Goal: Task Accomplishment & Management: Manage account settings

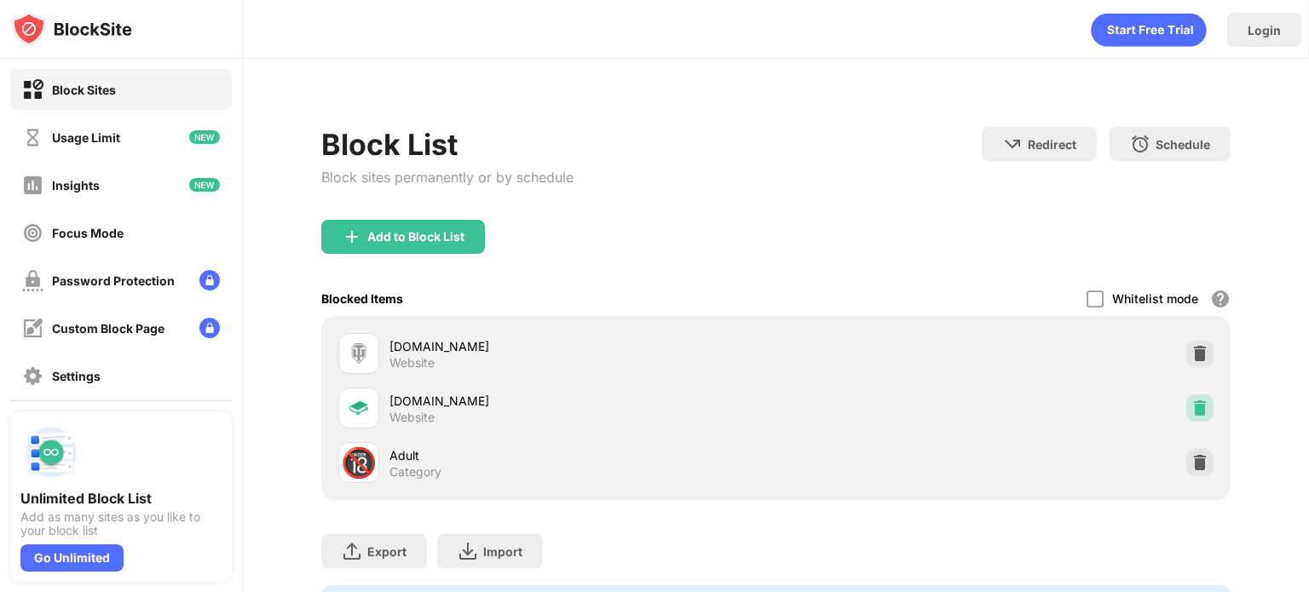
click at [1192, 407] on img at bounding box center [1200, 408] width 17 height 17
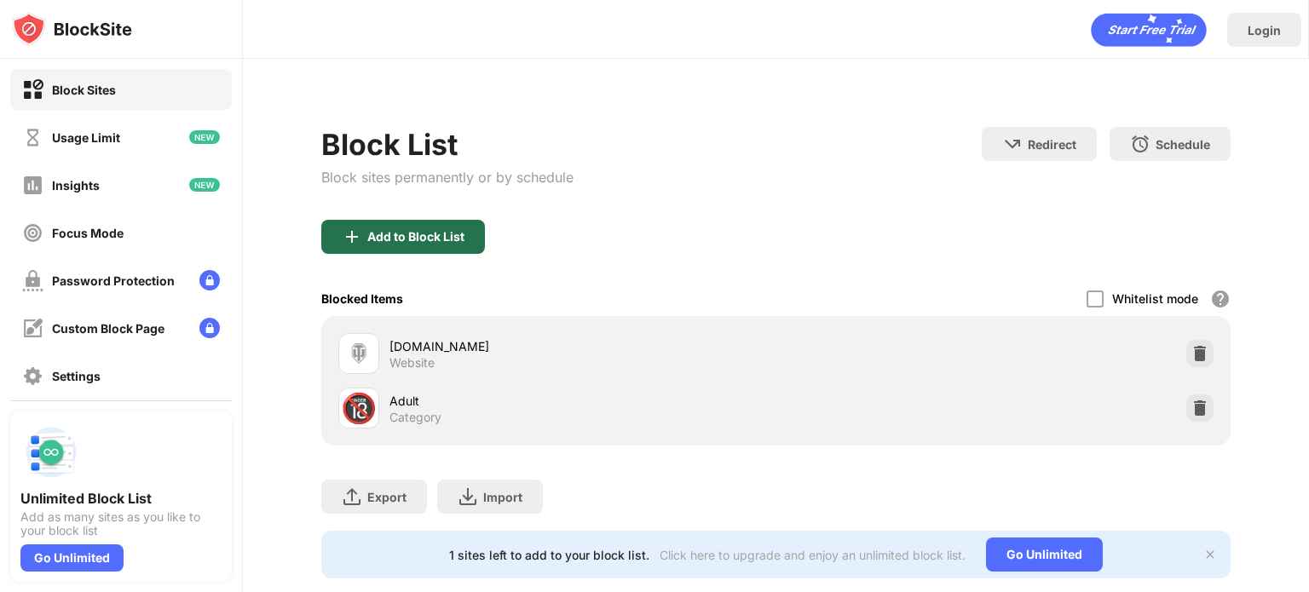
click at [431, 234] on div "Add to Block List" at bounding box center [415, 237] width 97 height 14
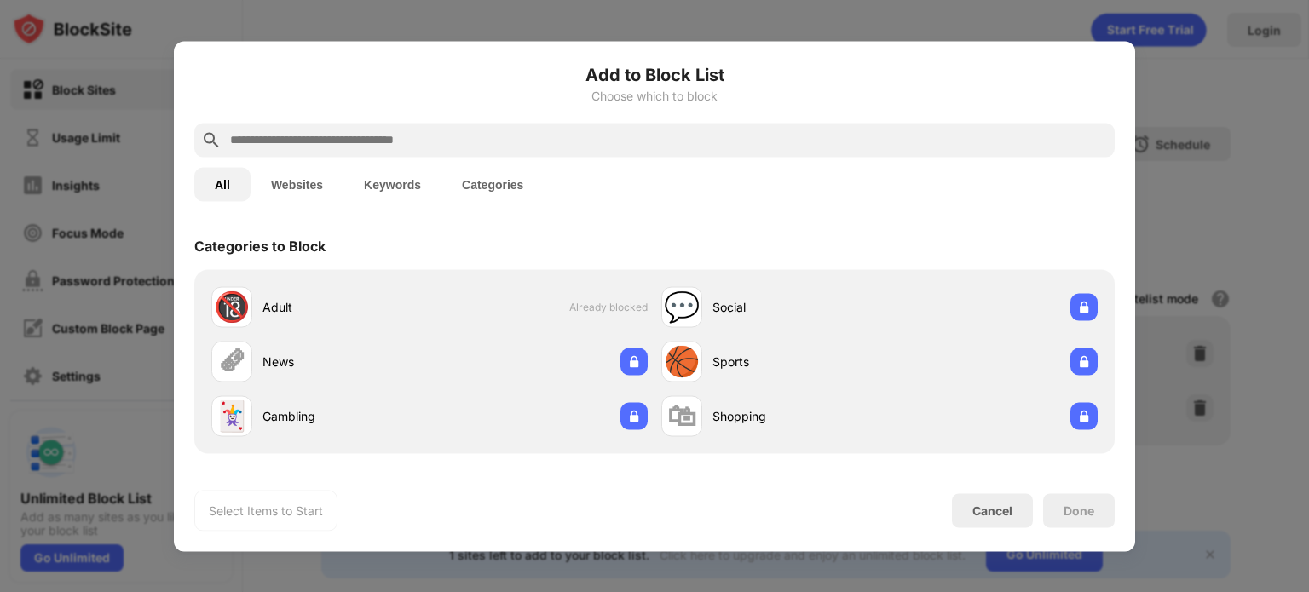
click at [300, 146] on input "text" at bounding box center [668, 140] width 880 height 20
paste input "**********"
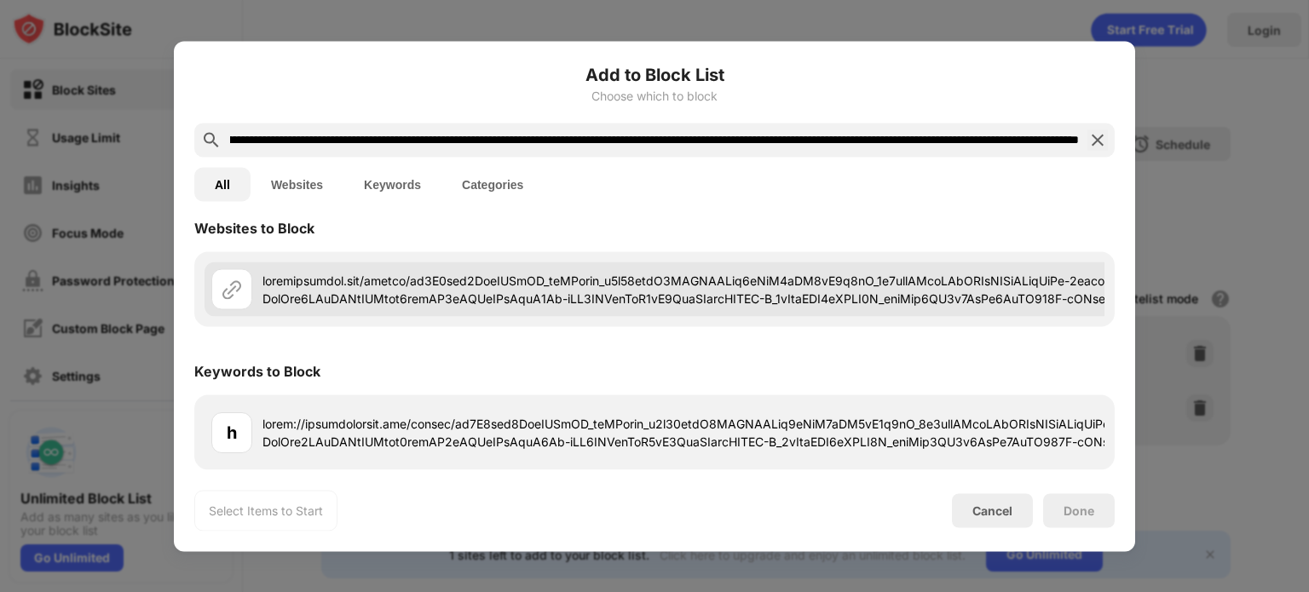
scroll to position [5, 0]
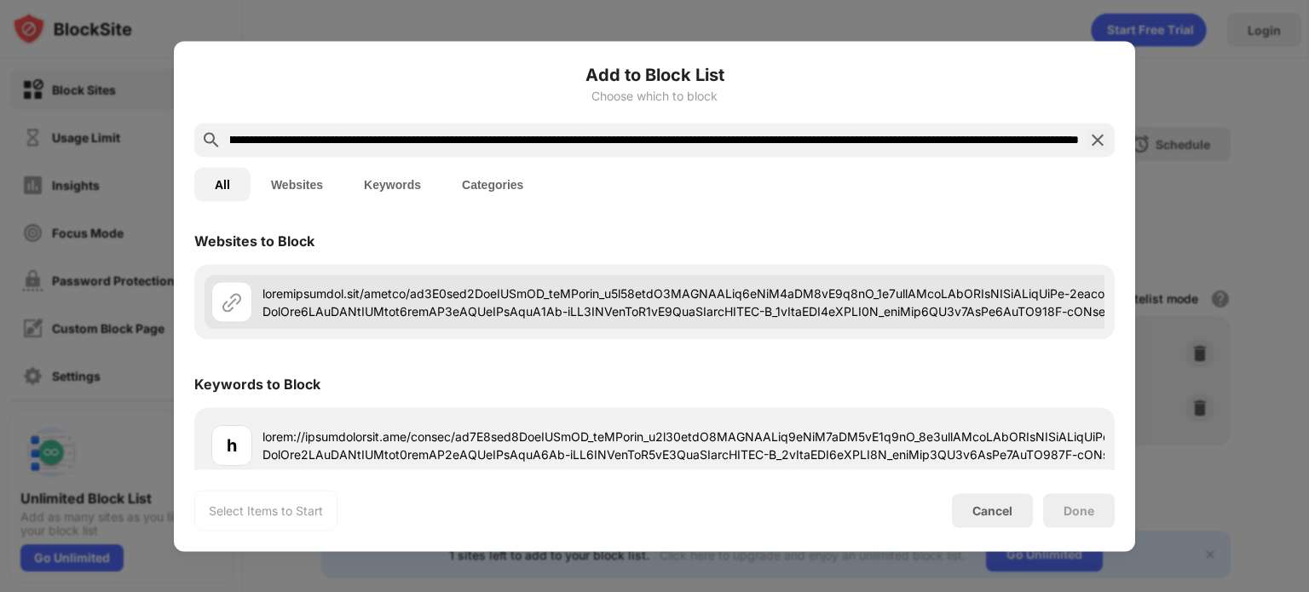
type input "**********"
click at [638, 280] on div at bounding box center [1307, 301] width 2204 height 55
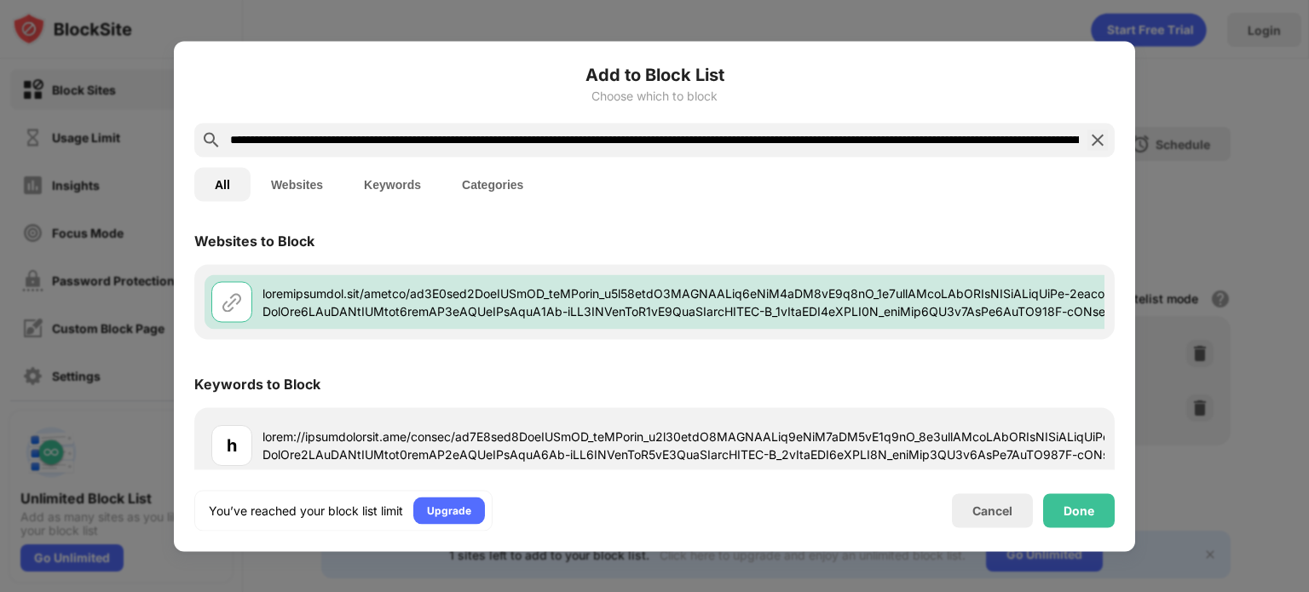
scroll to position [43, 0]
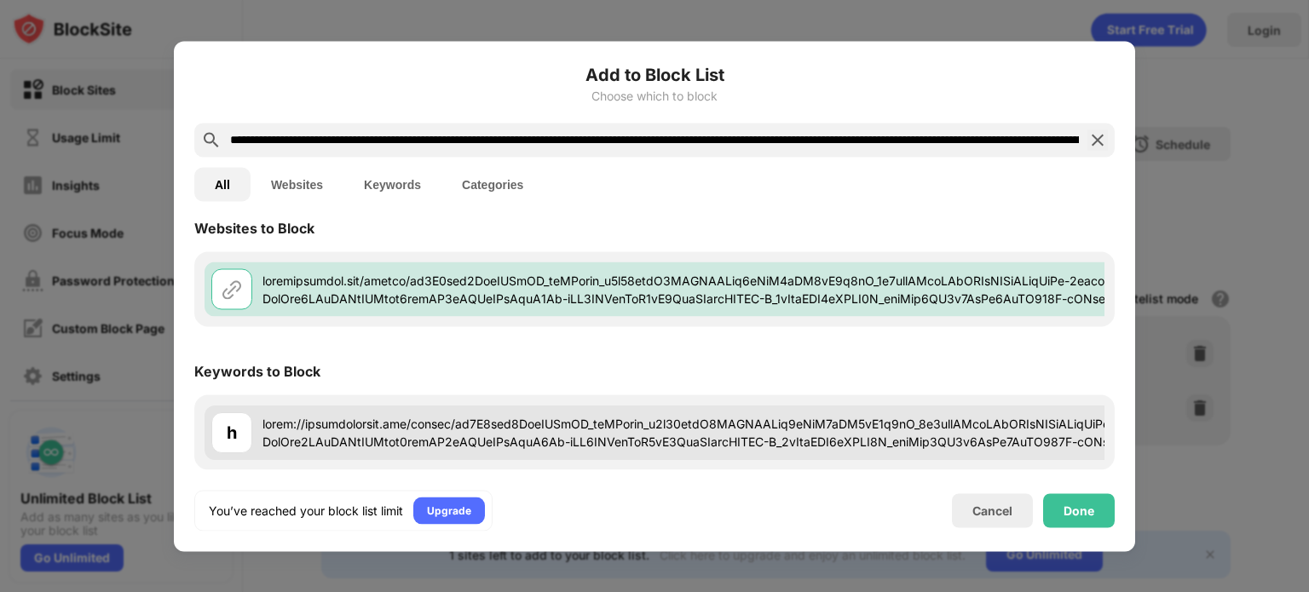
click at [656, 415] on div at bounding box center [1313, 432] width 2100 height 36
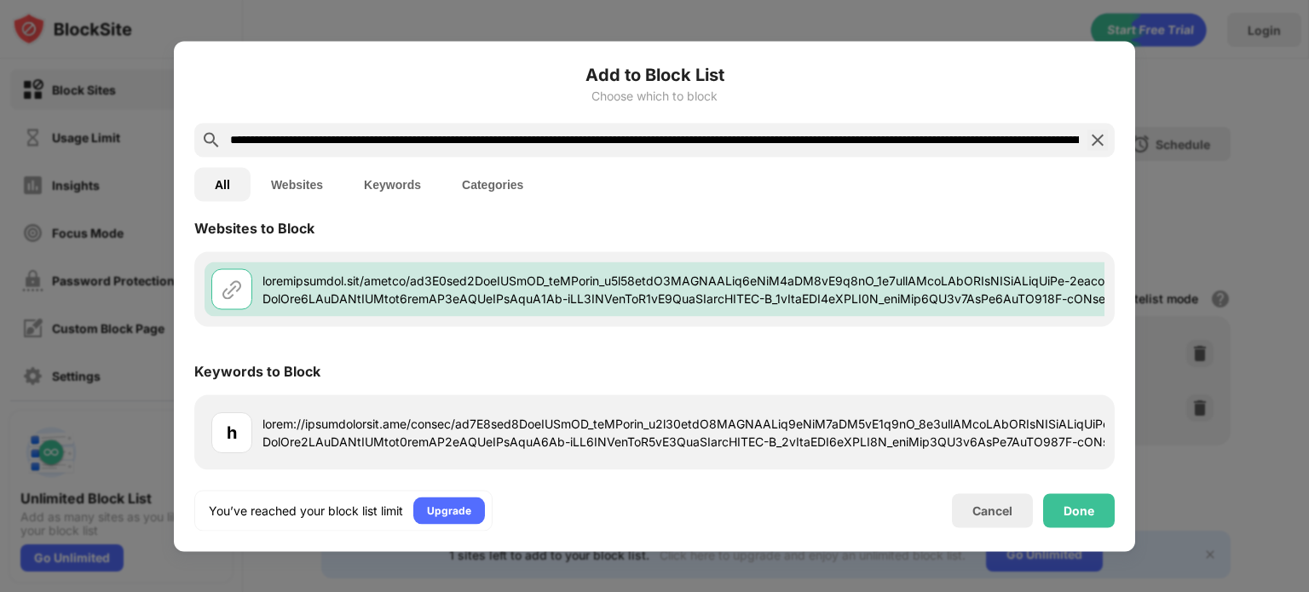
drag, startPoint x: 656, startPoint y: 415, endPoint x: 1147, endPoint y: 436, distance: 491.4
click at [1147, 592] on div "Add to Block List Choose which to block All Websites Keywords Categories Websit…" at bounding box center [654, 592] width 1309 height 0
click at [1094, 513] on div "Done" at bounding box center [1079, 511] width 72 height 34
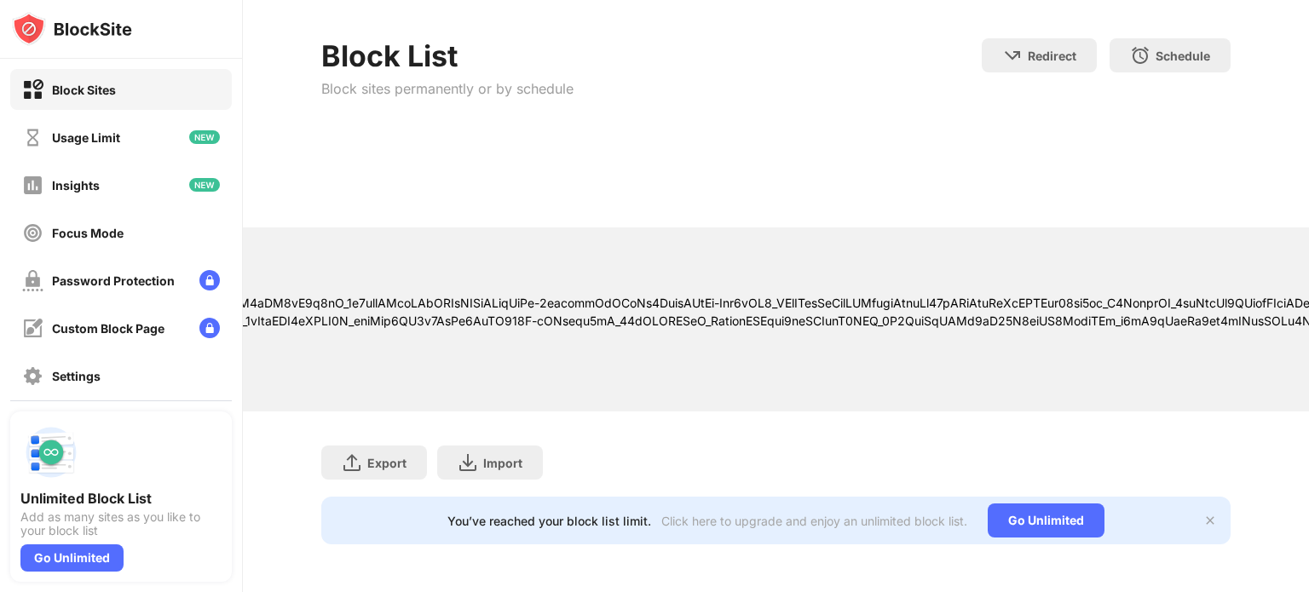
scroll to position [0, 0]
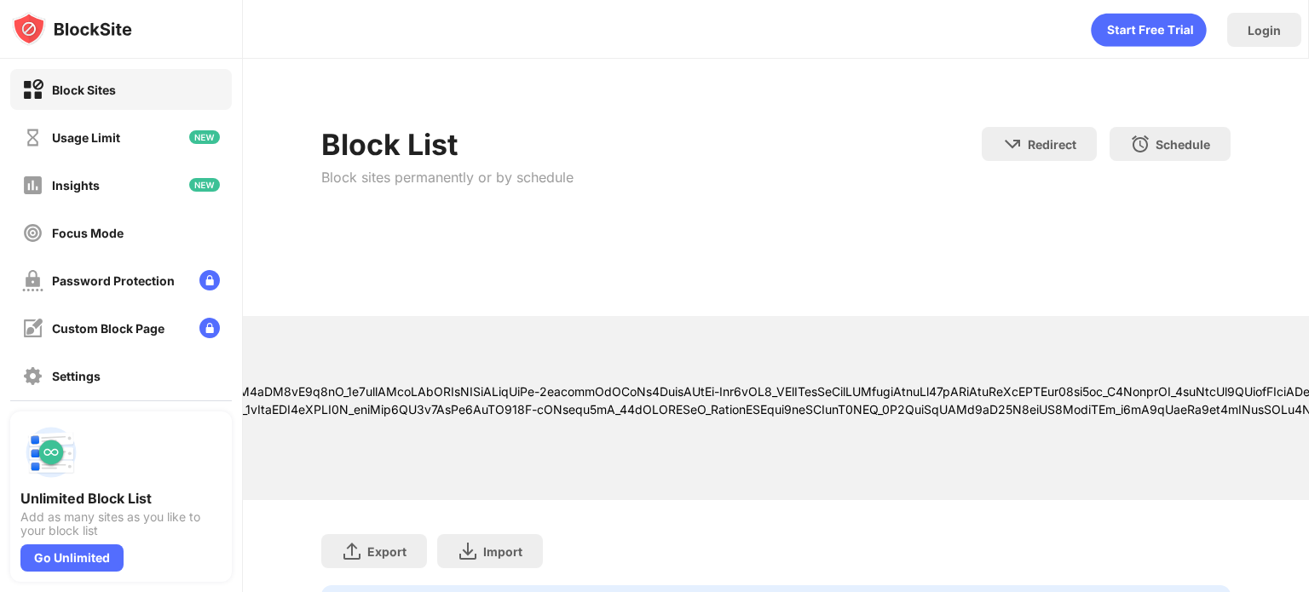
click at [98, 93] on div "Block Sites" at bounding box center [84, 90] width 64 height 14
click at [355, 174] on div "Block sites permanently or by schedule" at bounding box center [447, 177] width 252 height 17
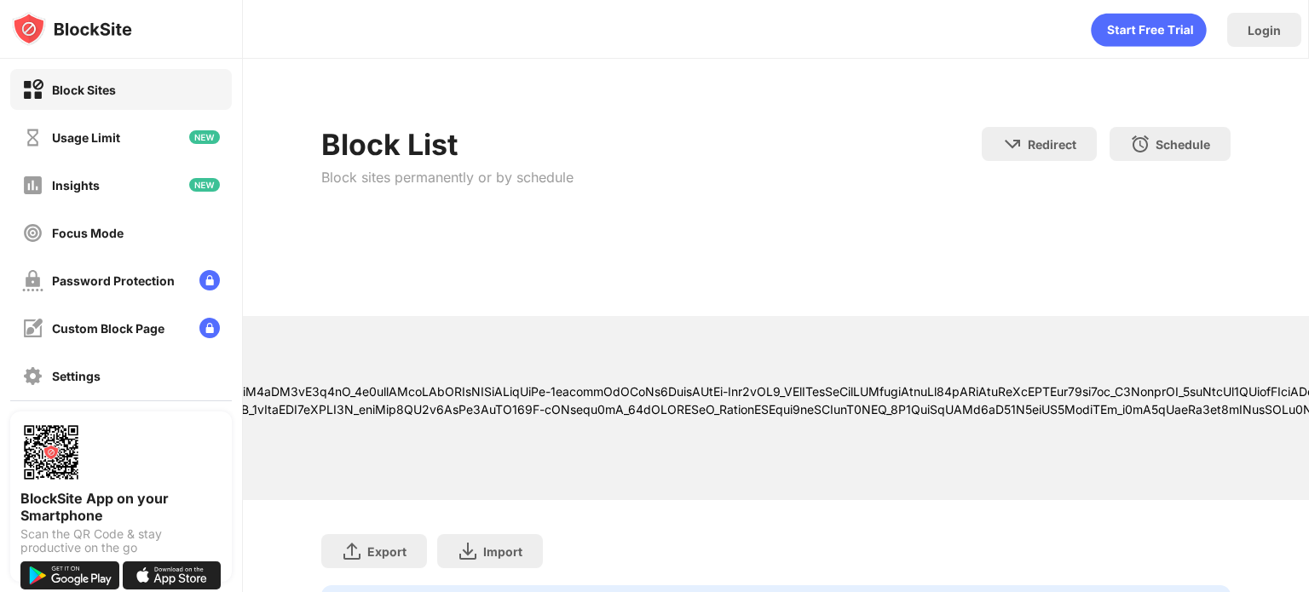
click at [629, 118] on div "Block List Block sites permanently or by schedule Redirect Choose a site to be …" at bounding box center [775, 370] width 909 height 527
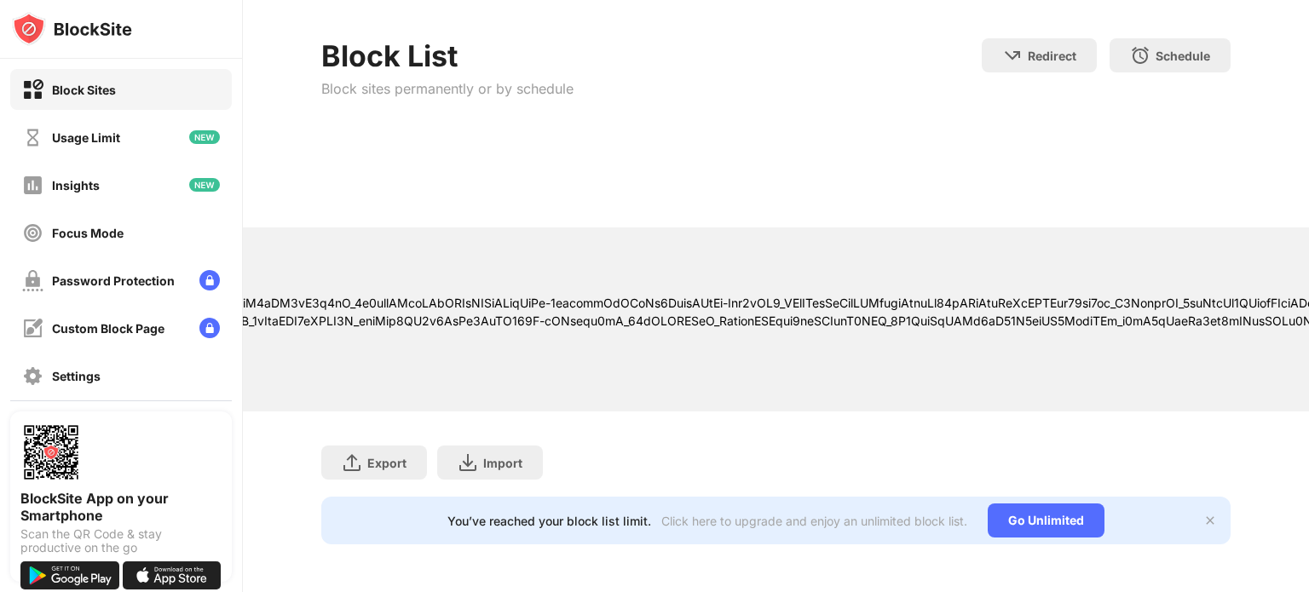
click at [395, 297] on div at bounding box center [788, 312] width 2093 height 36
click at [529, 299] on div at bounding box center [788, 312] width 2093 height 36
click at [474, 294] on div at bounding box center [788, 312] width 2093 height 36
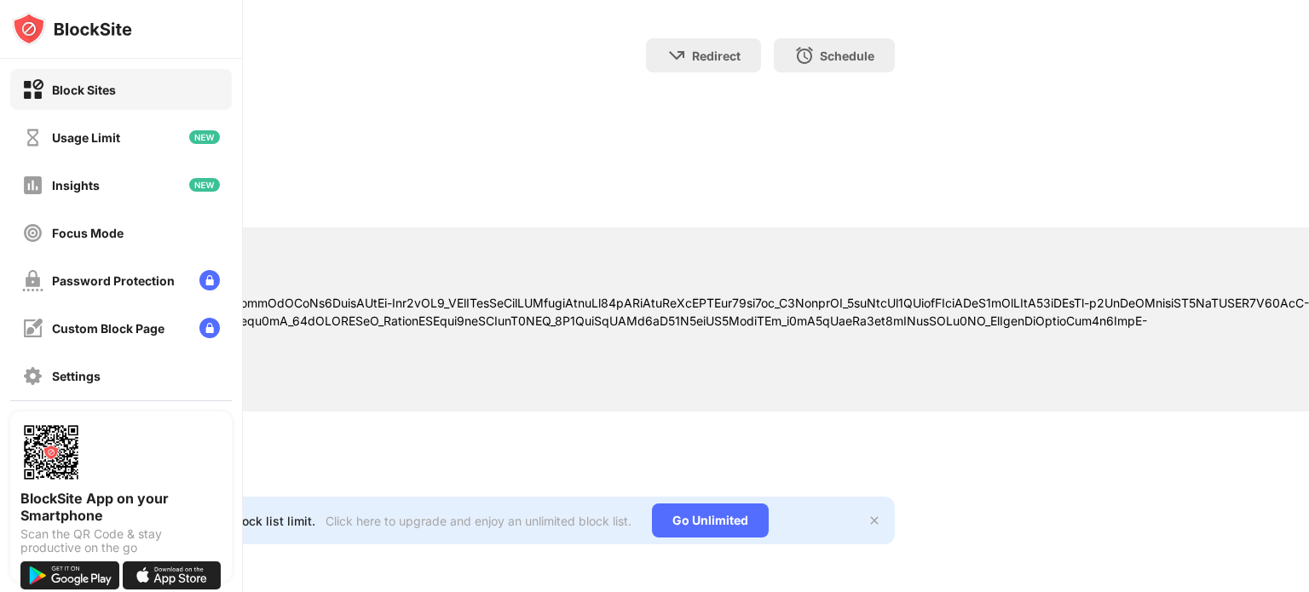
scroll to position [100, 631]
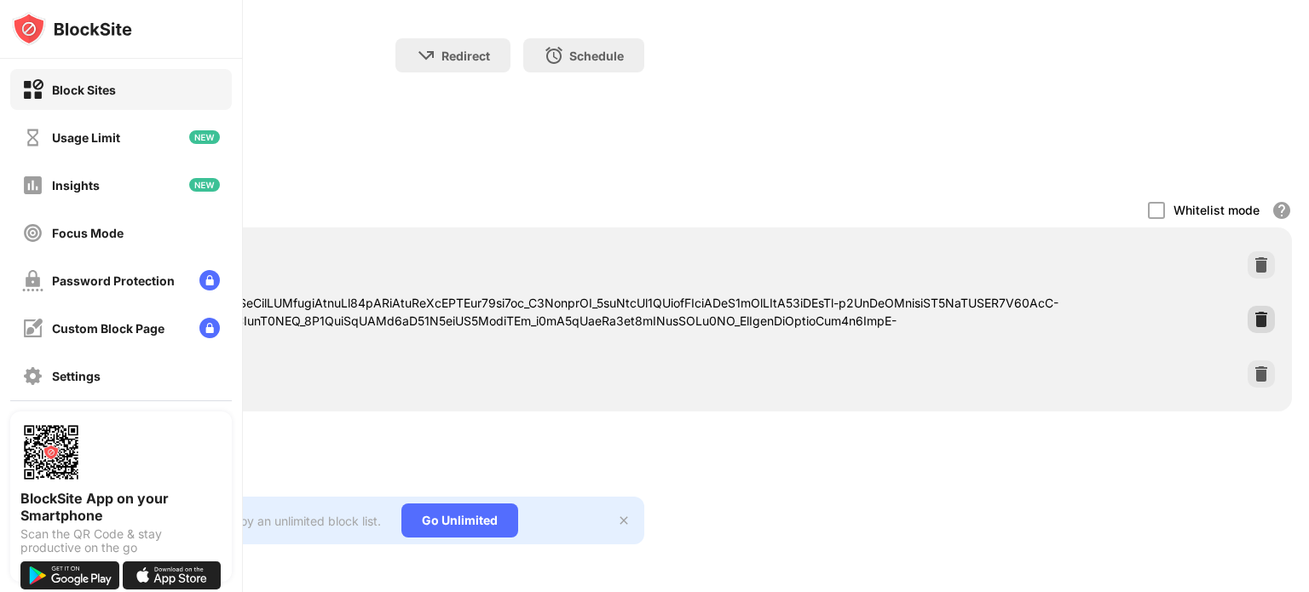
click at [1253, 311] on img at bounding box center [1261, 319] width 17 height 17
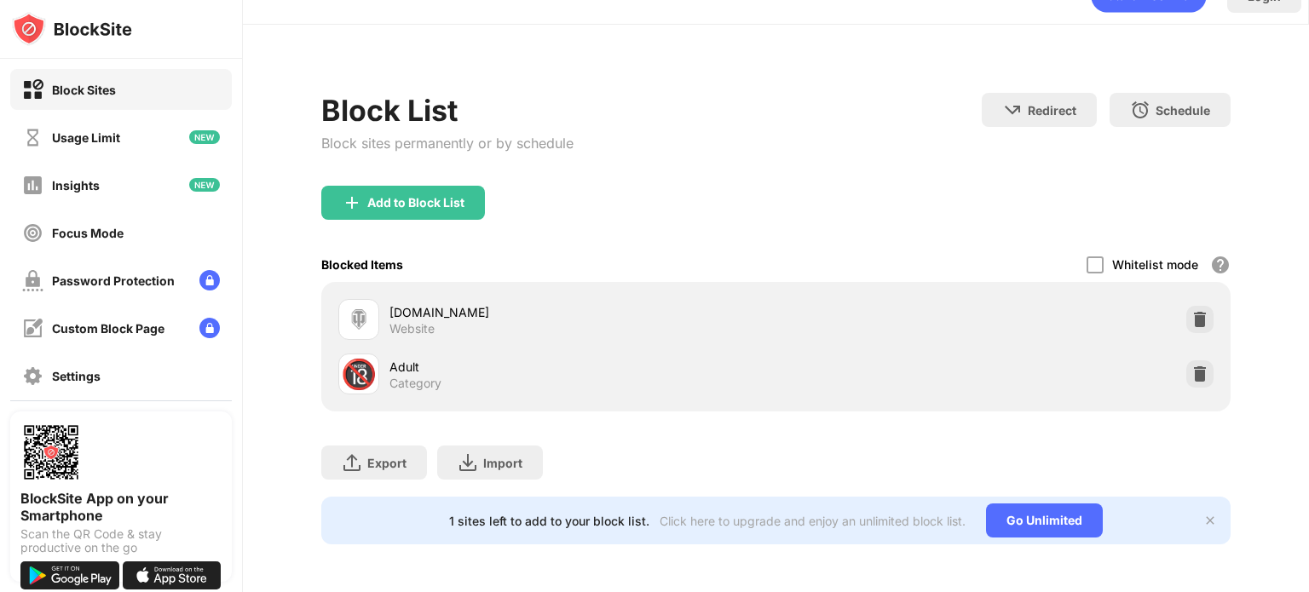
scroll to position [45, 13]
click at [428, 196] on div "Add to Block List" at bounding box center [415, 203] width 97 height 14
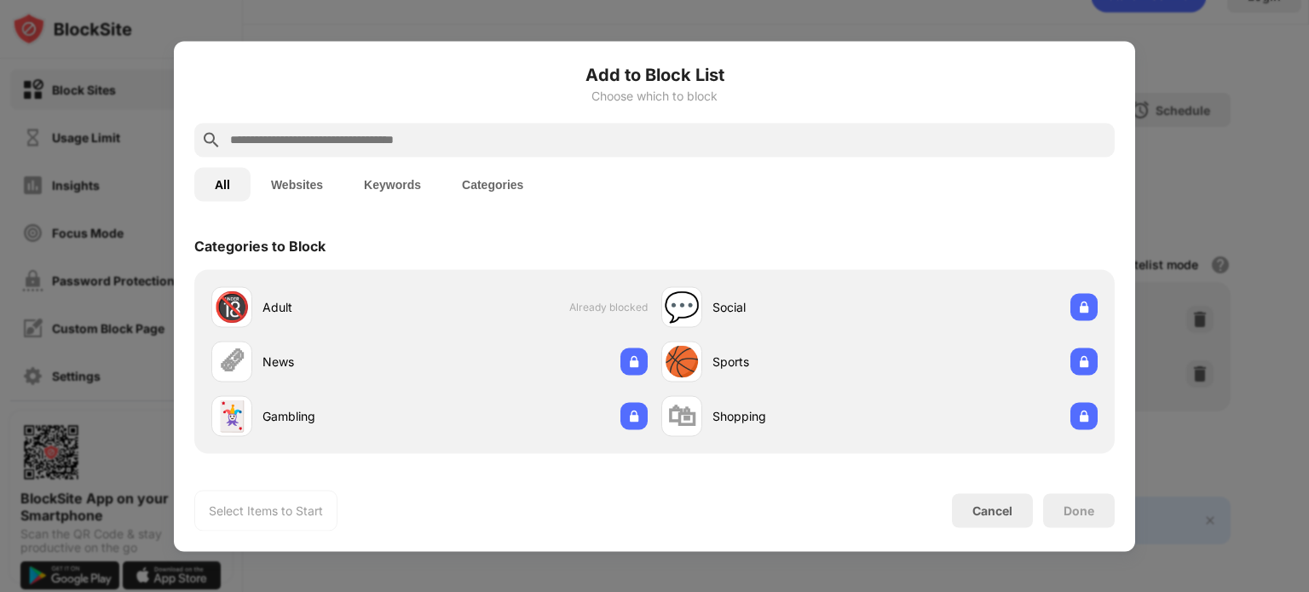
click at [292, 142] on input "text" at bounding box center [668, 140] width 880 height 20
paste input "**********"
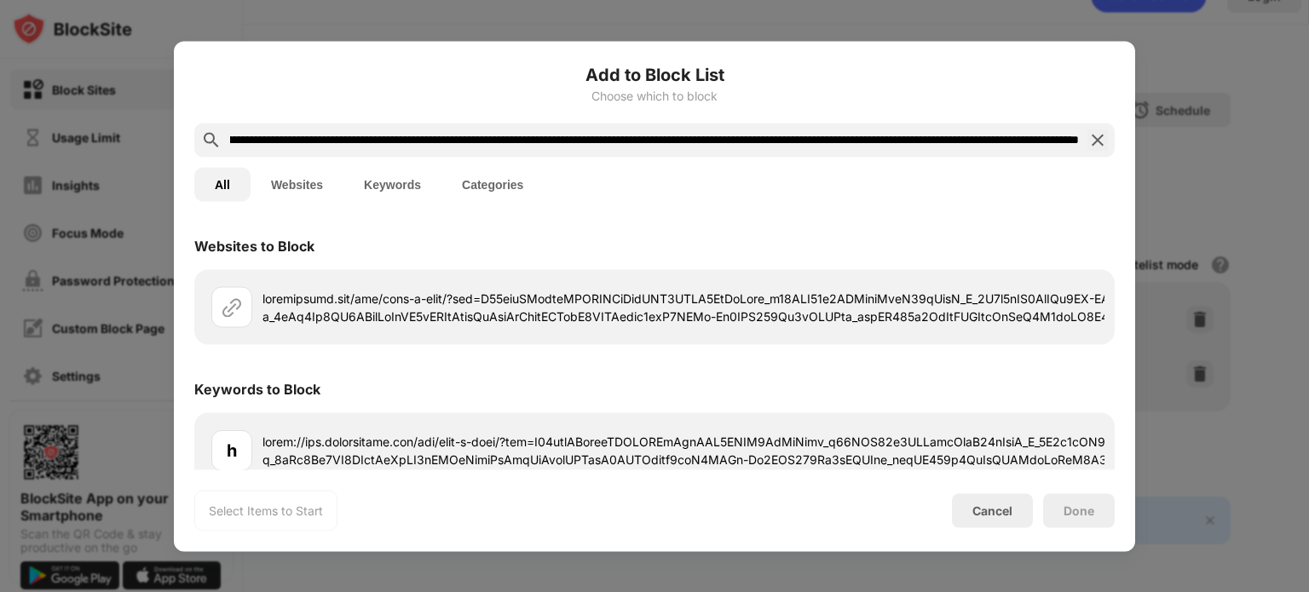
scroll to position [43, 0]
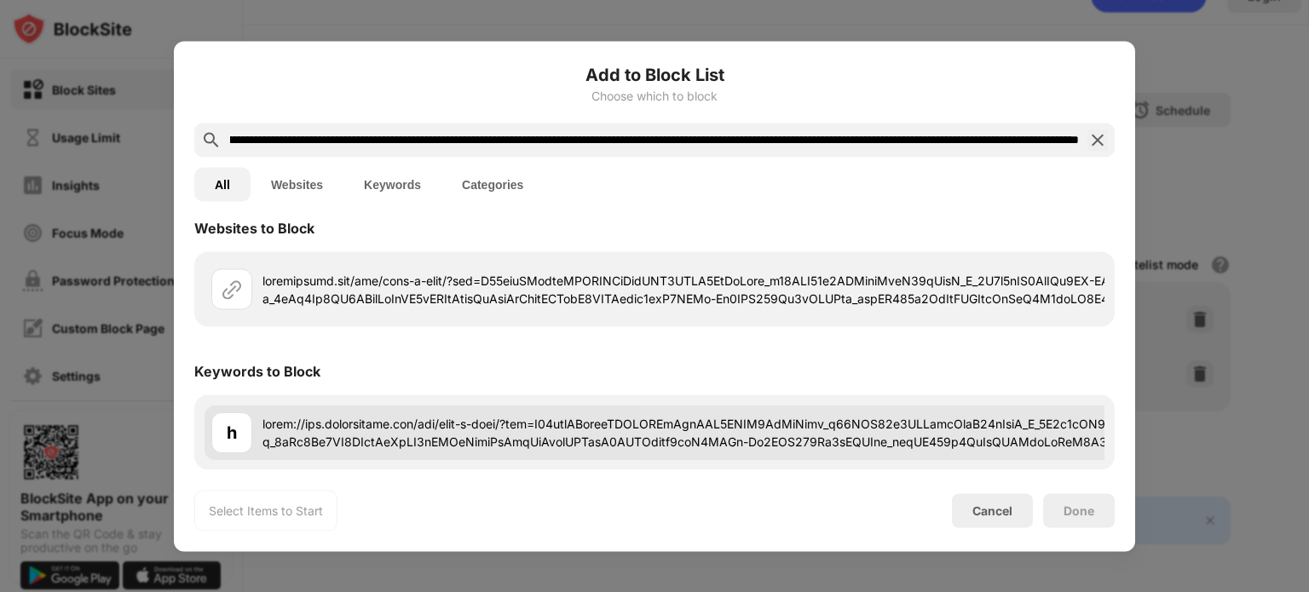
type input "**********"
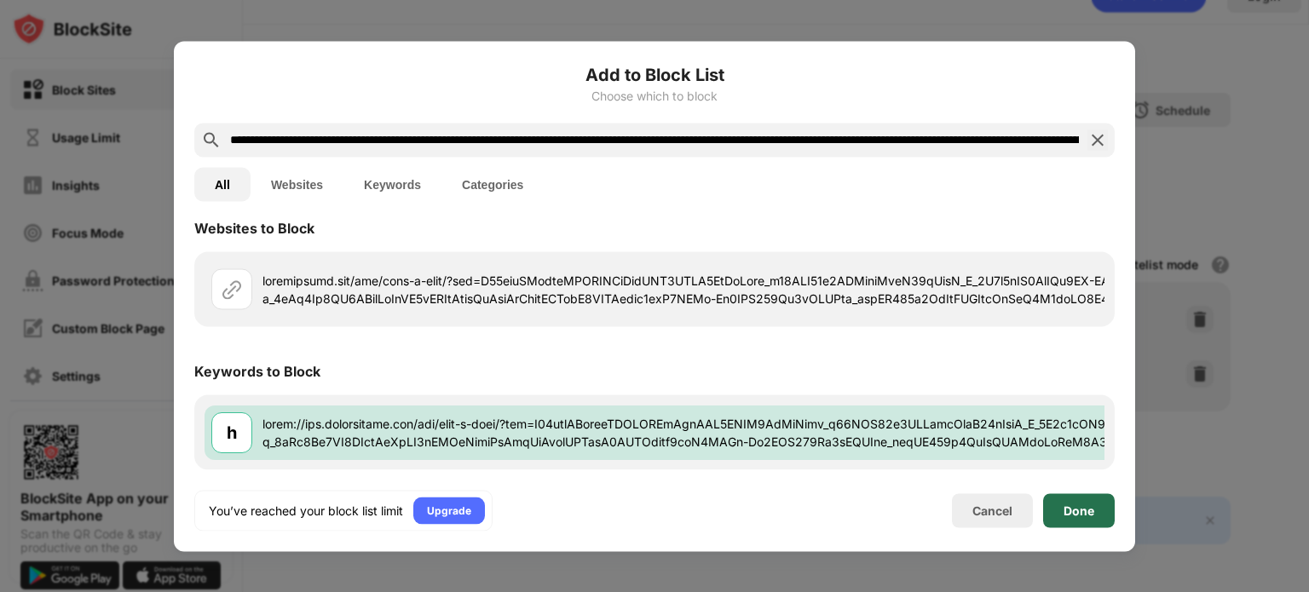
click at [1066, 517] on div "Done" at bounding box center [1079, 511] width 31 height 14
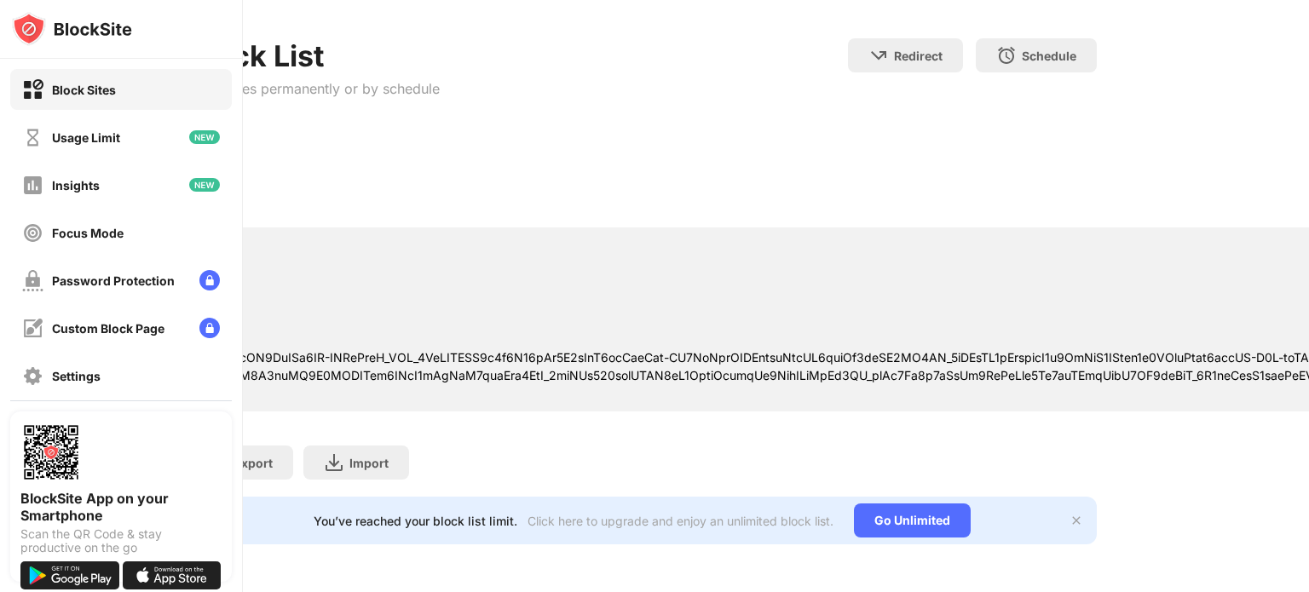
scroll to position [100, 0]
